Goal: Transaction & Acquisition: Subscribe to service/newsletter

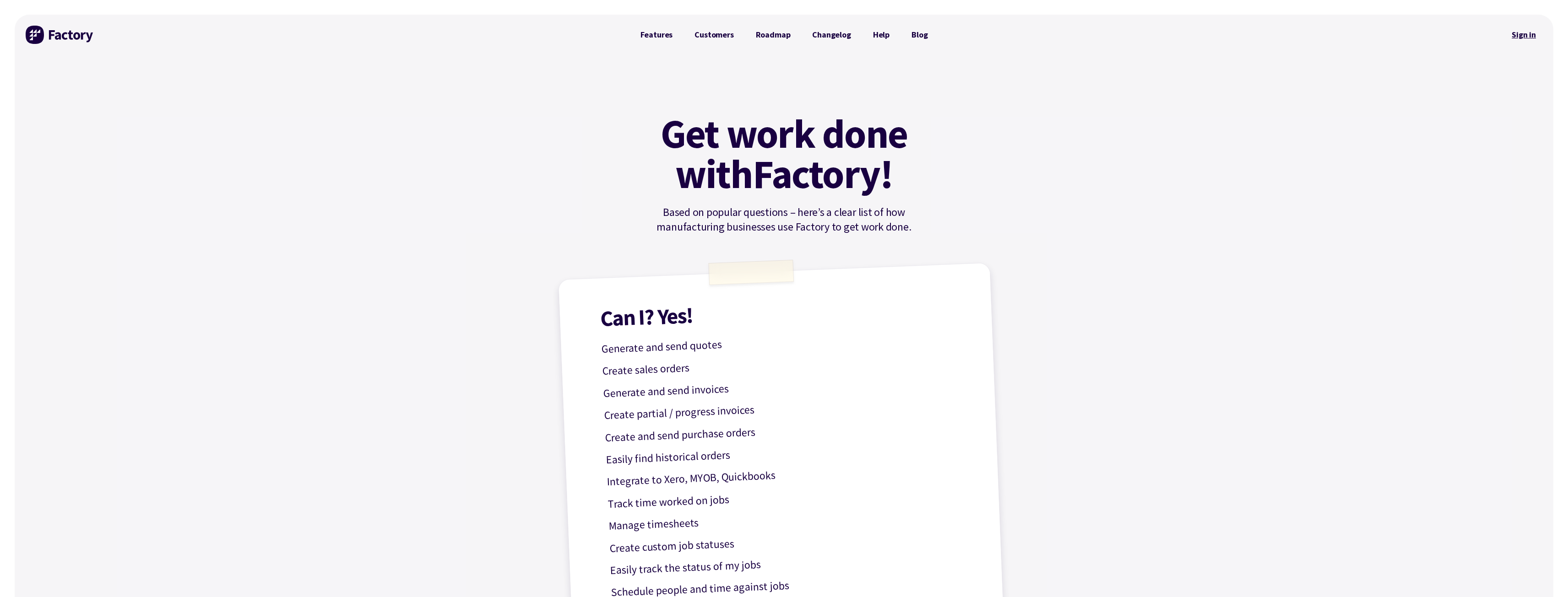
click at [1521, 31] on link "Sign in" at bounding box center [1523, 35] width 37 height 21
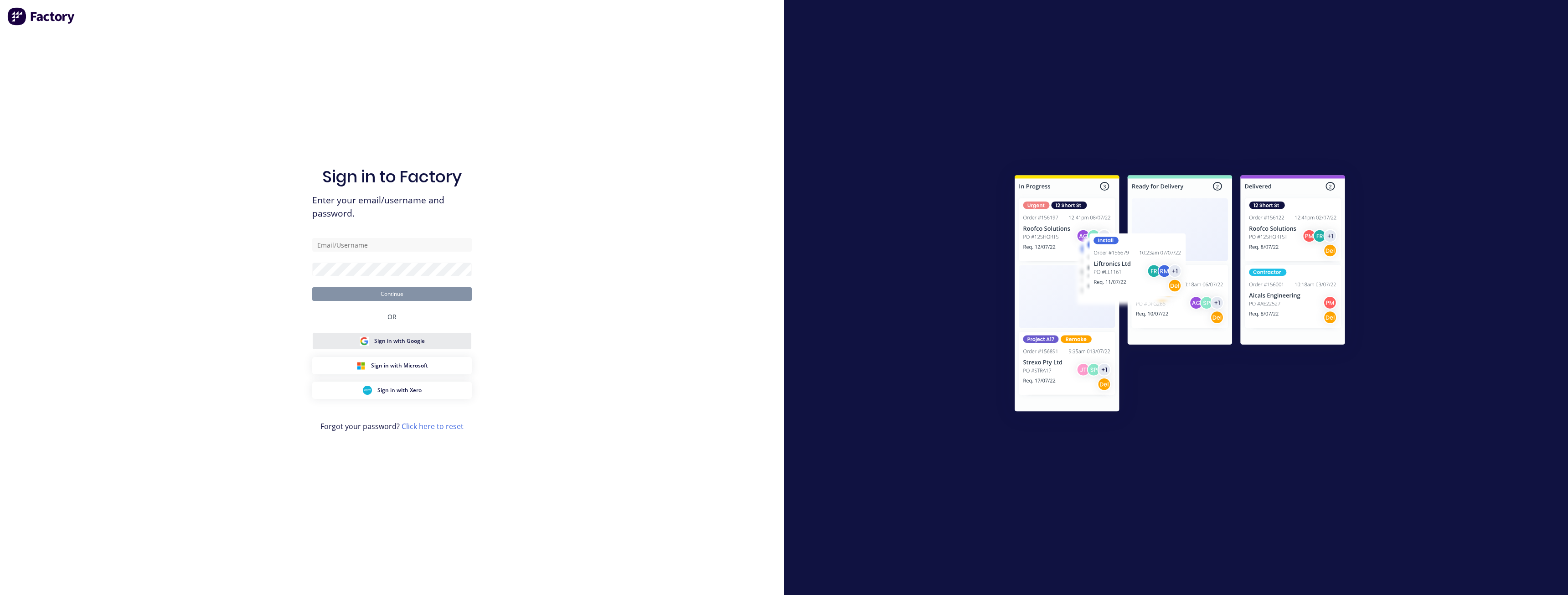
click at [397, 342] on span "Sign in with Google" at bounding box center [399, 340] width 51 height 8
click at [391, 350] on span "Sign in with Google" at bounding box center [399, 350] width 51 height 8
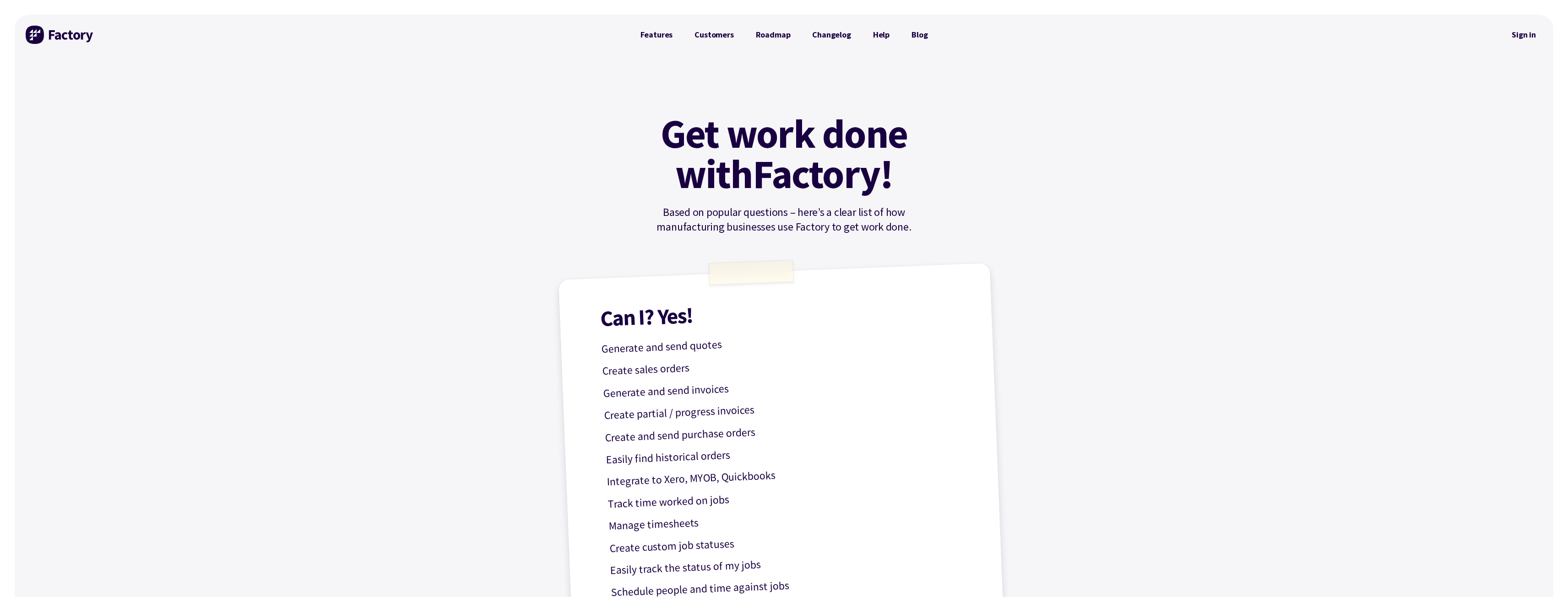
click at [65, 42] on img at bounding box center [60, 35] width 68 height 18
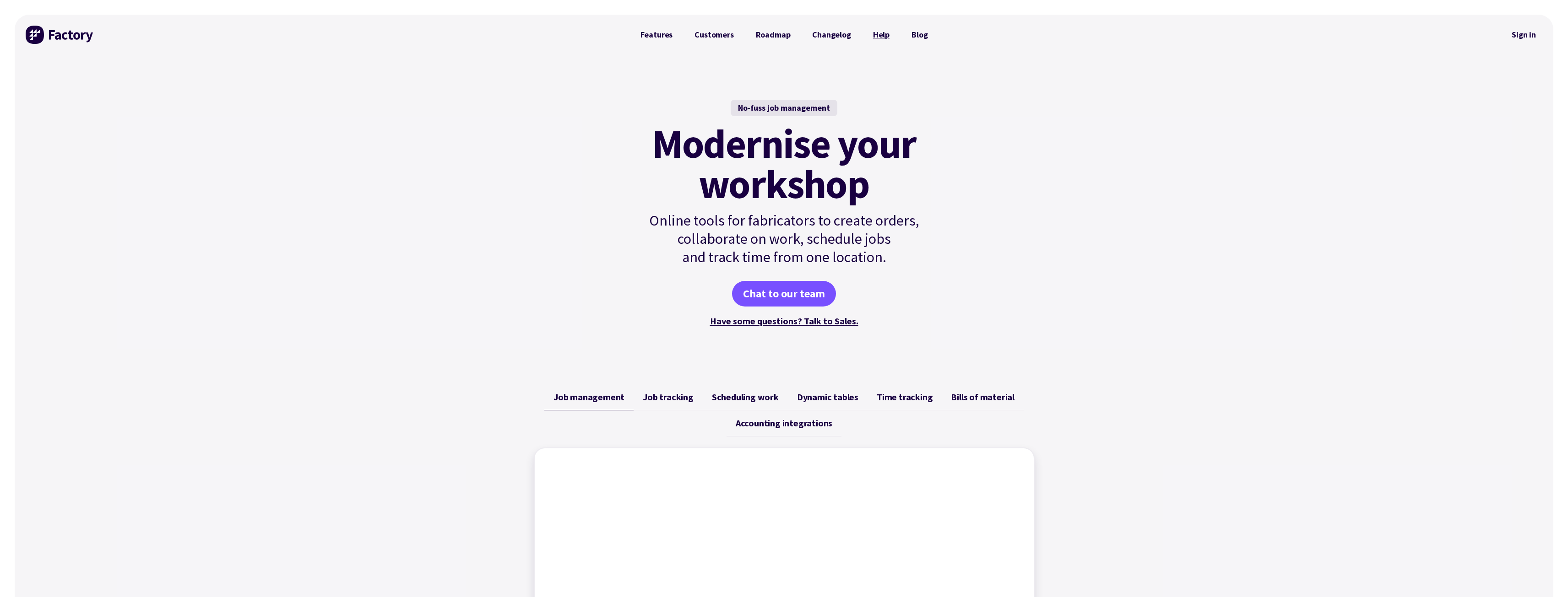
click at [882, 35] on link "Help" at bounding box center [881, 35] width 39 height 18
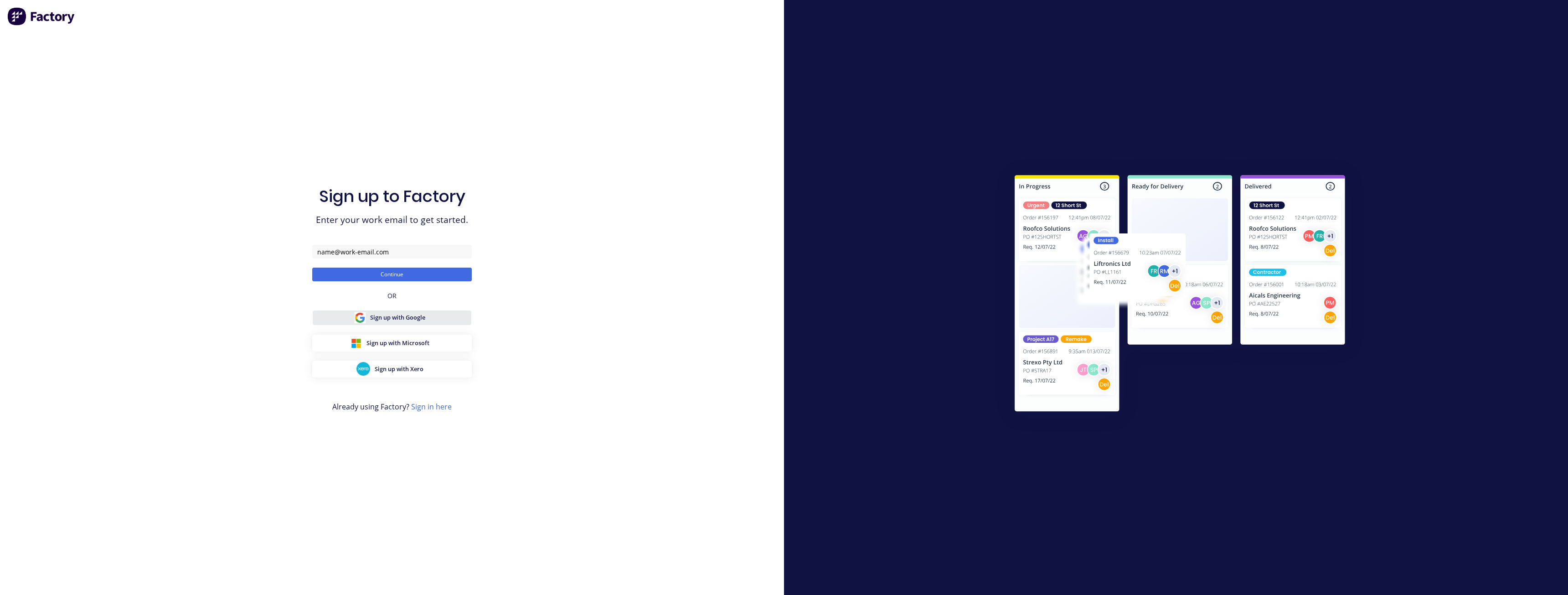
click at [395, 320] on span "Sign up with Google" at bounding box center [397, 317] width 55 height 9
